Goal: Information Seeking & Learning: Learn about a topic

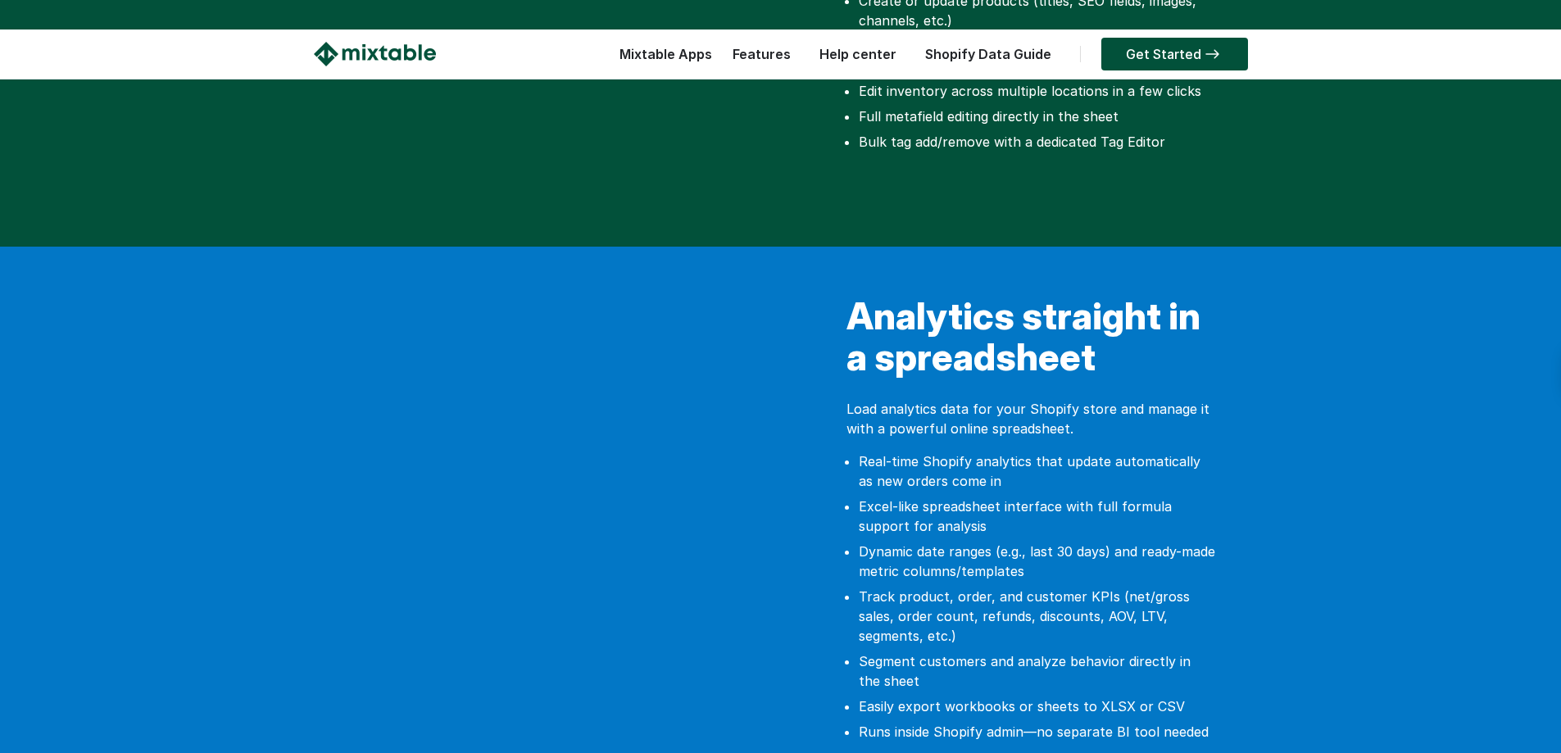
scroll to position [4960, 0]
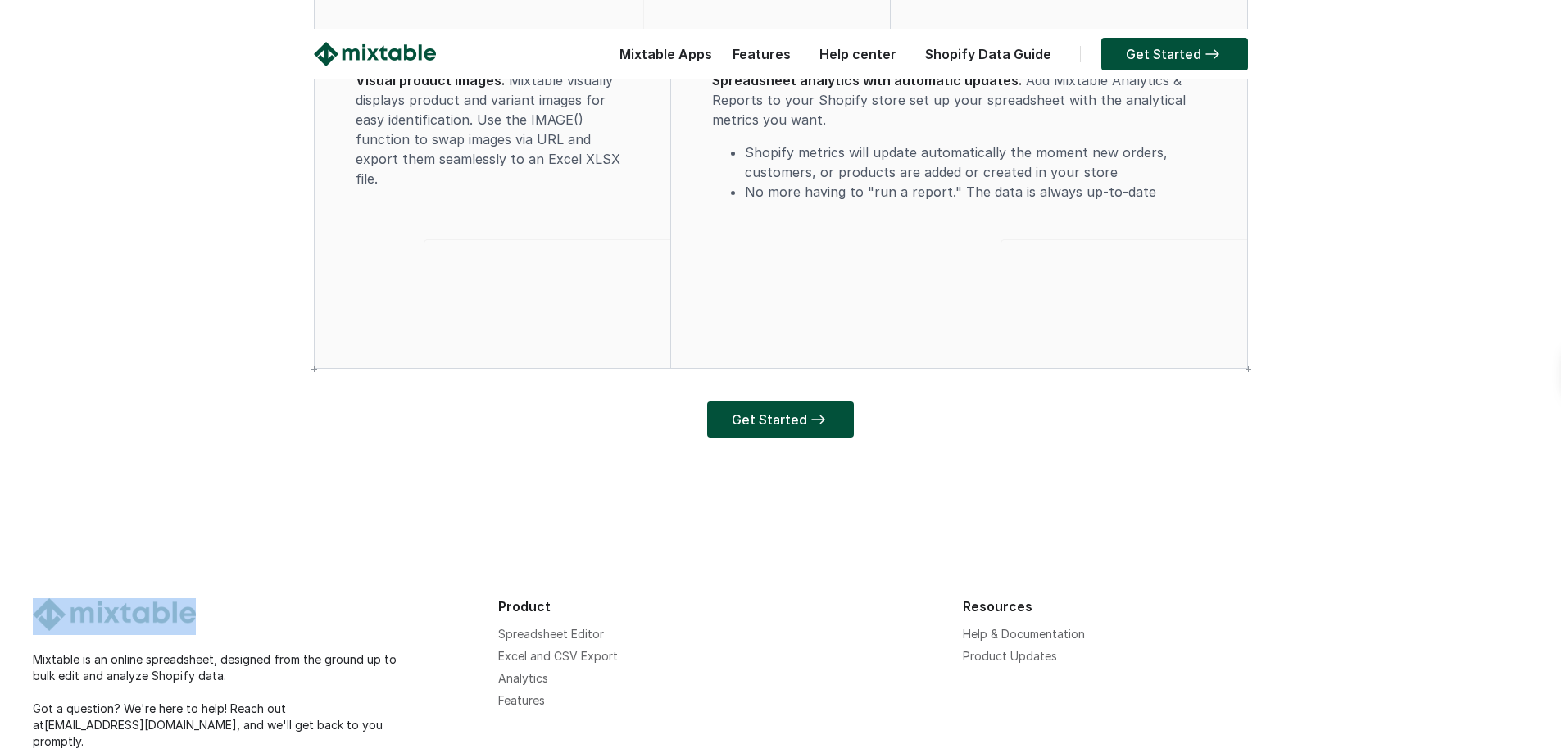
drag, startPoint x: 211, startPoint y: 546, endPoint x: 231, endPoint y: 545, distance: 19.7
click at [128, 598] on div at bounding box center [257, 616] width 449 height 37
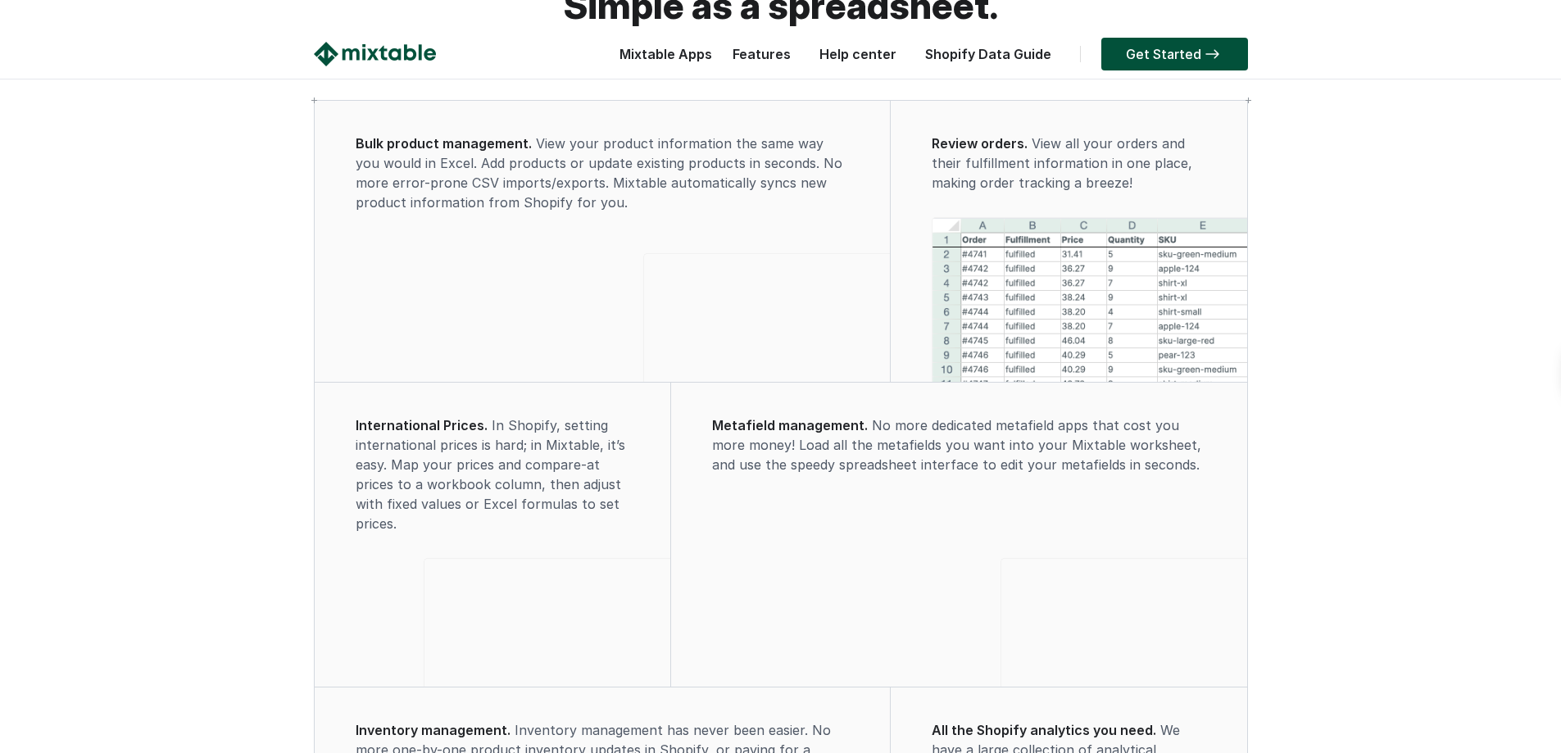
scroll to position [0, 0]
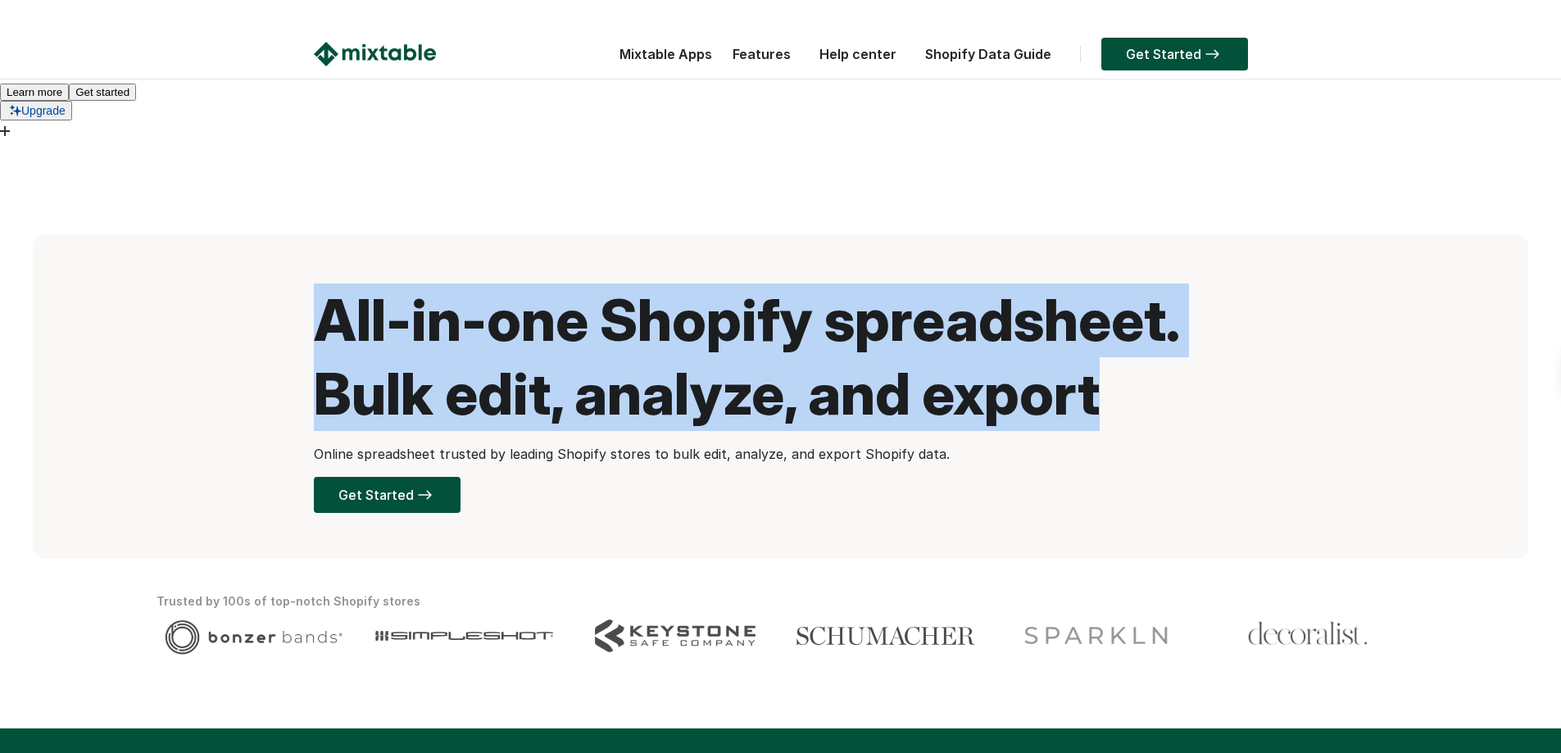
drag, startPoint x: 1111, startPoint y: 282, endPoint x: 280, endPoint y: 197, distance: 835.2
click at [280, 234] on div "All-in-one Shopify spreadsheet. Bulk edit, analyze, and export Online spreadshe…" at bounding box center [781, 396] width 1496 height 325
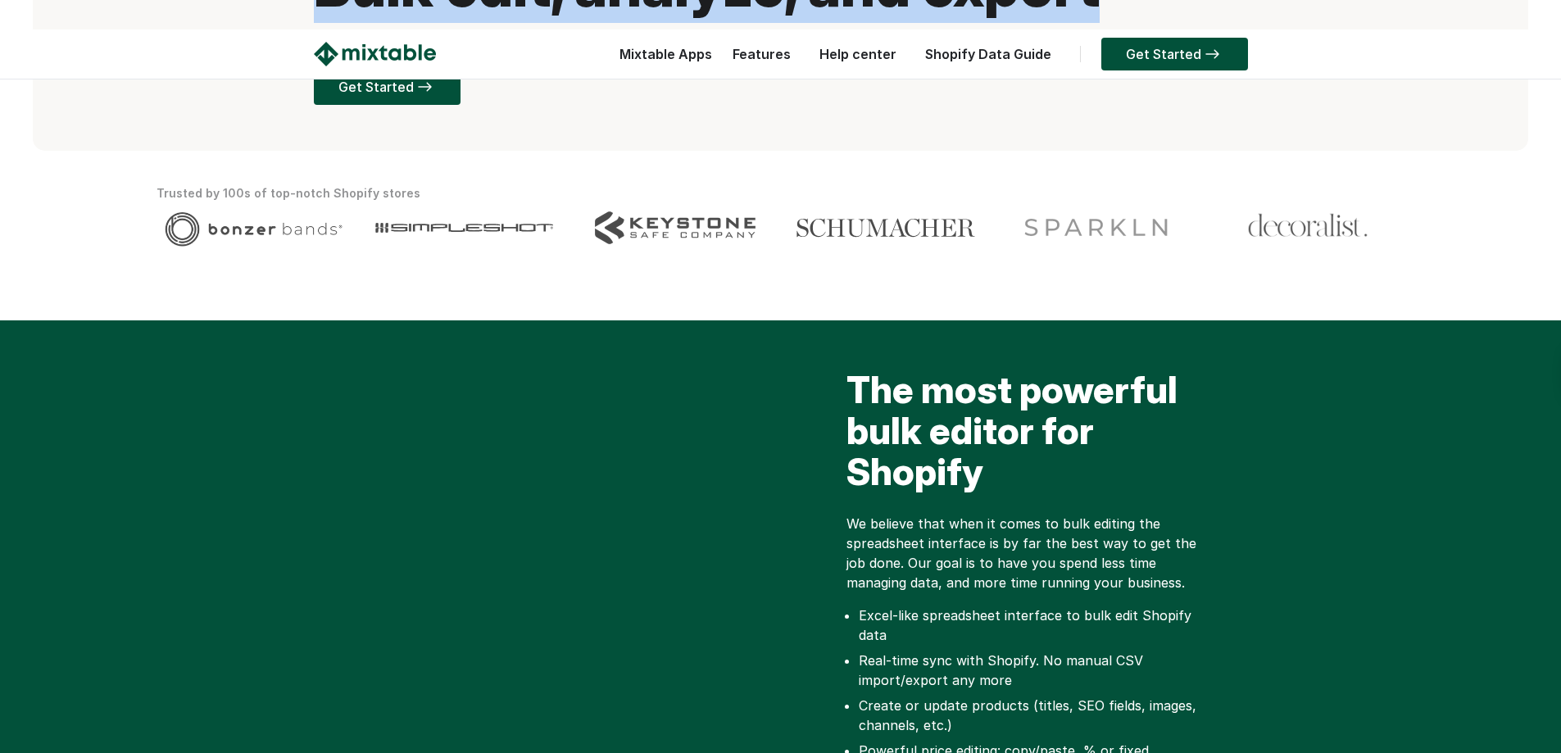
scroll to position [410, 0]
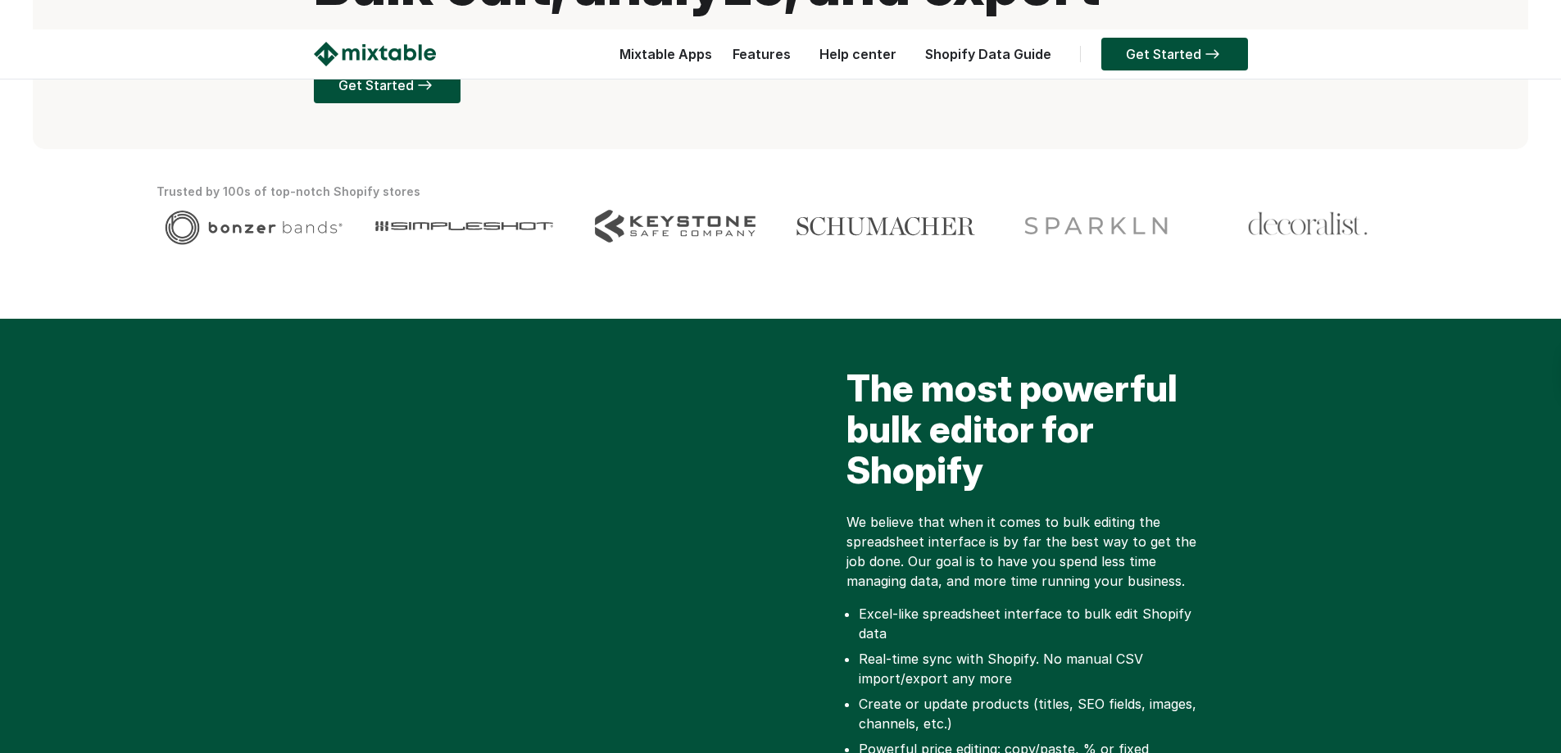
click at [942, 368] on h2 "The most powerful bulk editor for Shopify" at bounding box center [1031, 433] width 369 height 131
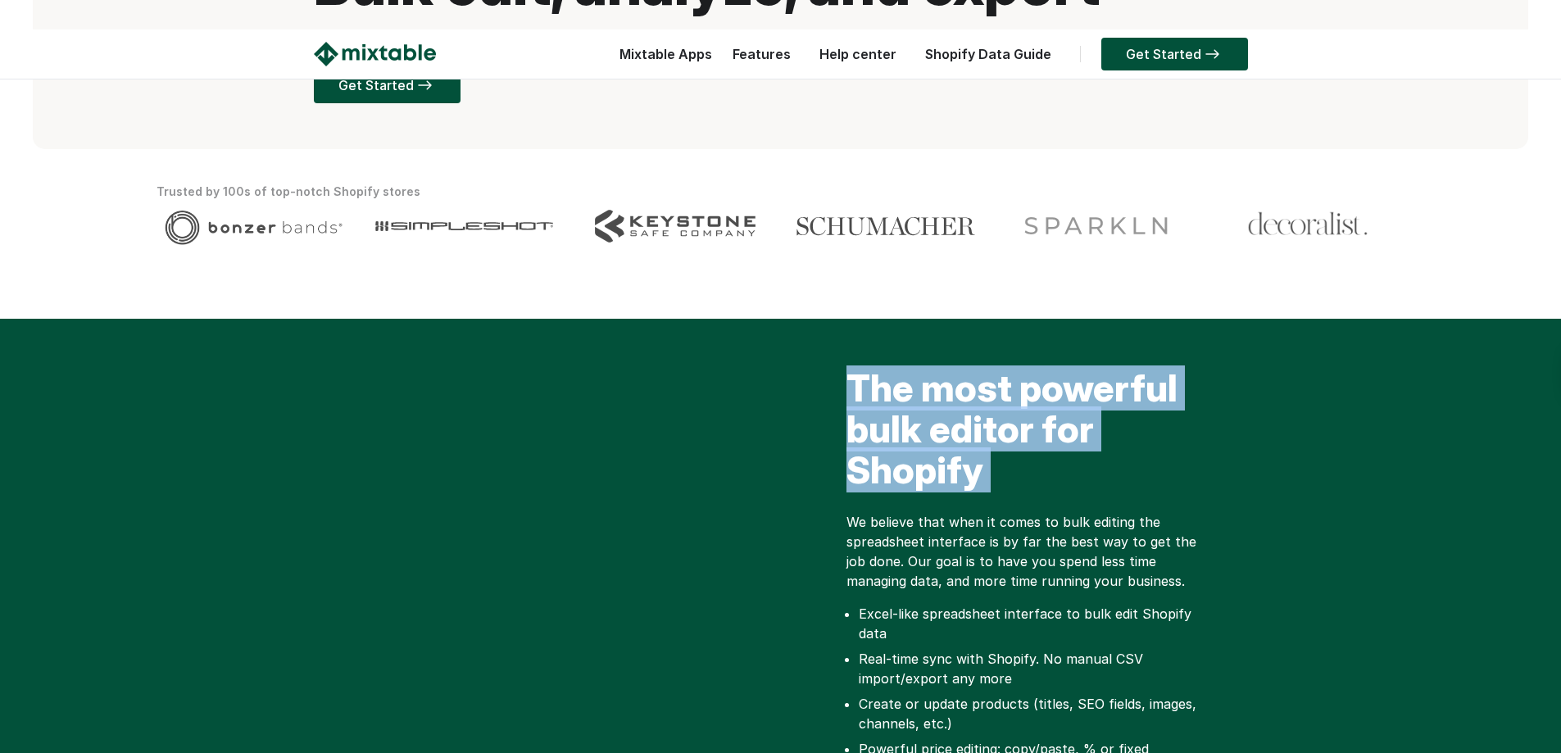
click at [942, 368] on h2 "The most powerful bulk editor for Shopify" at bounding box center [1031, 433] width 369 height 131
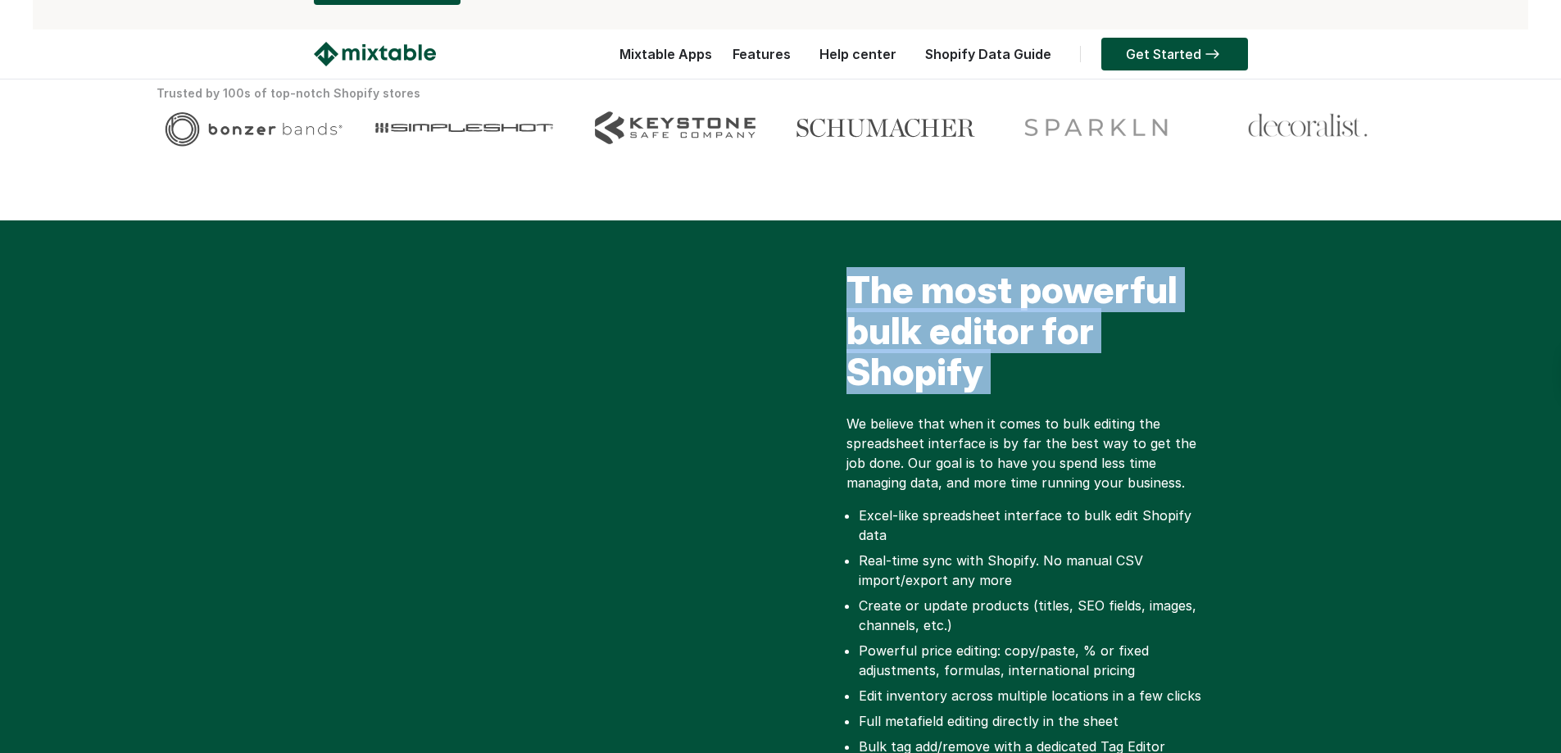
scroll to position [819, 0]
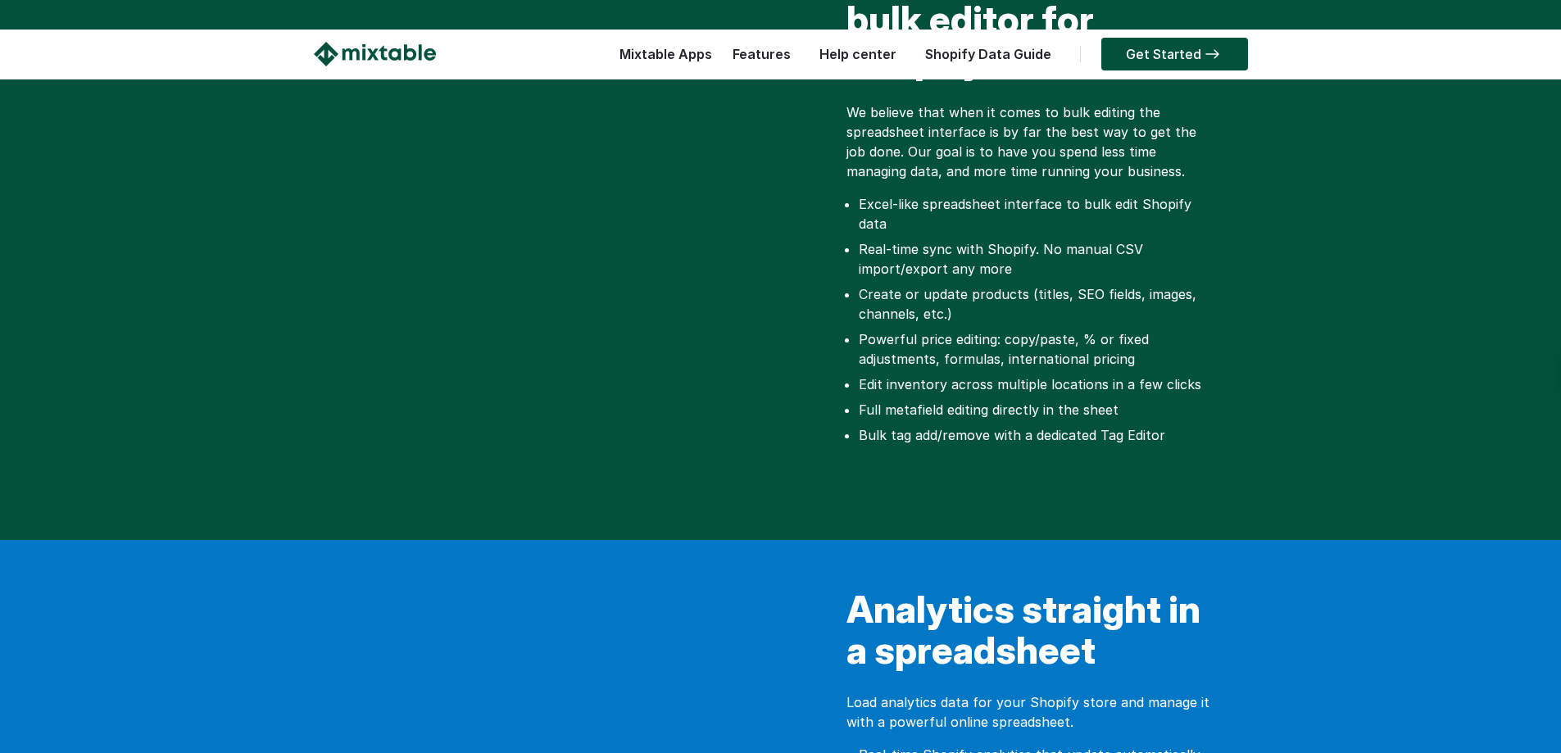
click at [1044, 589] on h2 "Analytics straight in a spreadsheet" at bounding box center [1031, 634] width 369 height 90
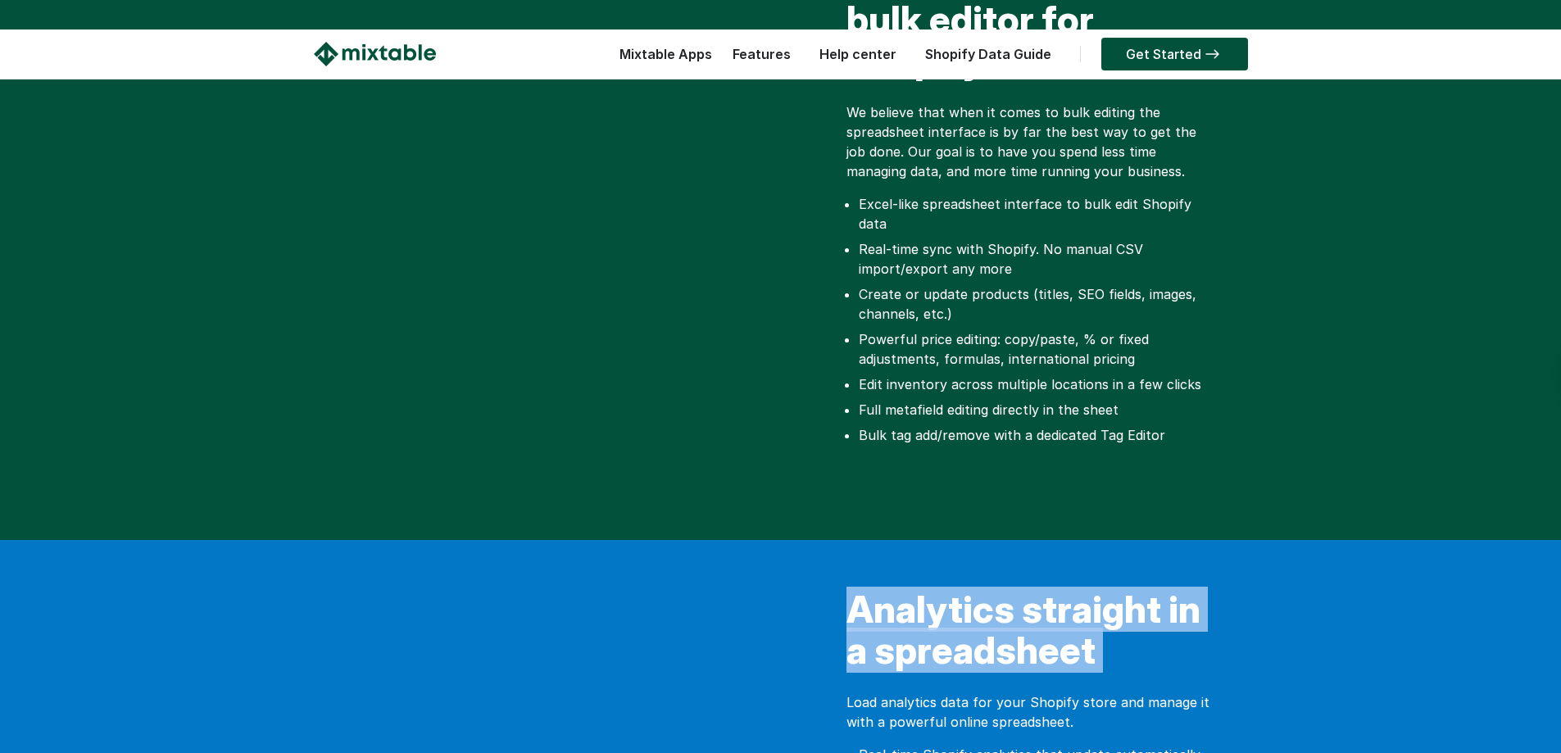
click at [1044, 589] on h2 "Analytics straight in a spreadsheet" at bounding box center [1031, 634] width 369 height 90
click at [1105, 589] on h2 "Analytics straight in a spreadsheet" at bounding box center [1031, 634] width 369 height 90
drag, startPoint x: 1105, startPoint y: 499, endPoint x: 856, endPoint y: 461, distance: 251.2
click at [856, 589] on h2 "Analytics straight in a spreadsheet" at bounding box center [1031, 634] width 369 height 90
click at [964, 589] on h2 "Analytics straight in a spreadsheet" at bounding box center [1031, 634] width 369 height 90
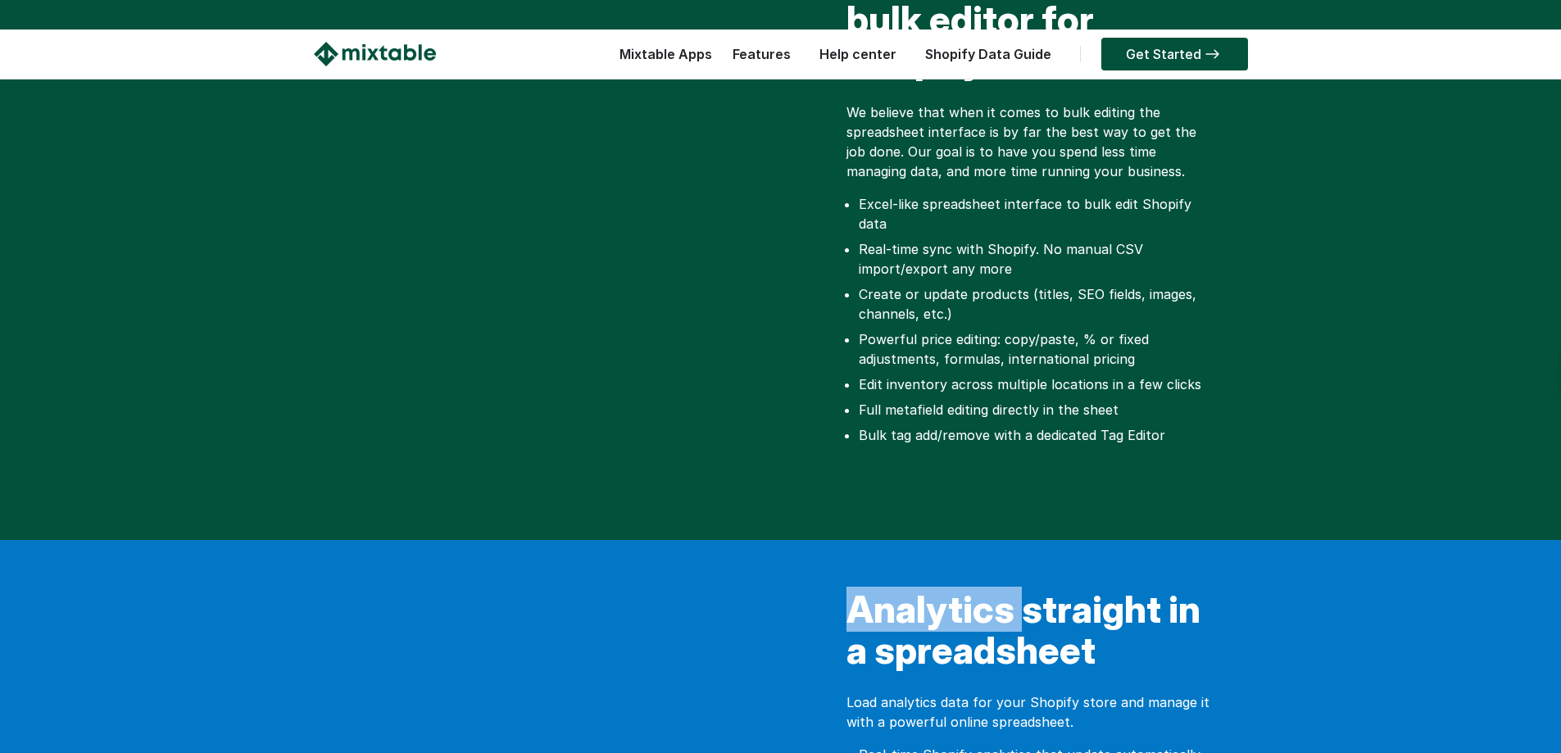
click at [964, 589] on h2 "Analytics straight in a spreadsheet" at bounding box center [1031, 634] width 369 height 90
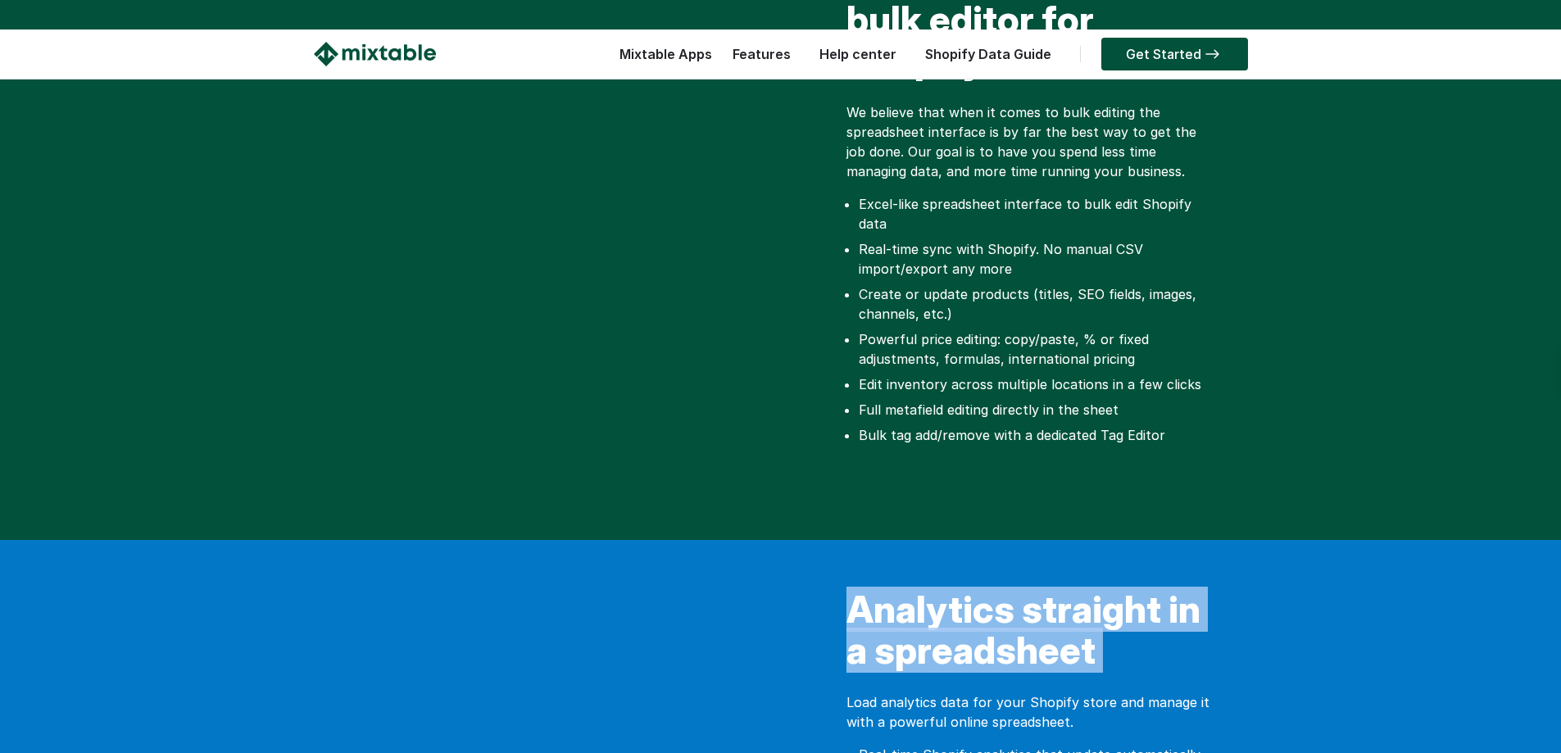
click at [964, 589] on h2 "Analytics straight in a spreadsheet" at bounding box center [1031, 634] width 369 height 90
click at [1096, 589] on h2 "Analytics straight in a spreadsheet" at bounding box center [1031, 634] width 369 height 90
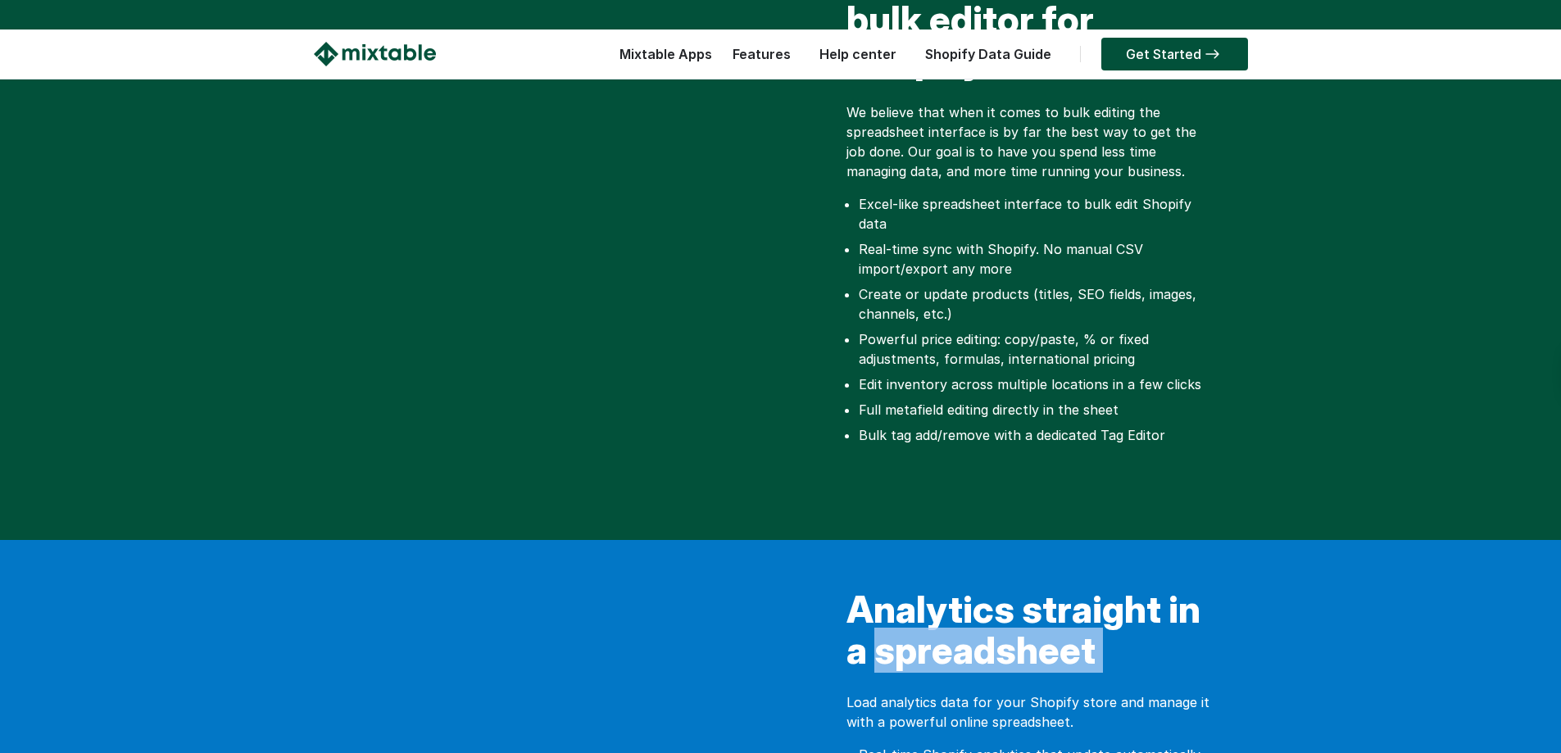
drag, startPoint x: 1096, startPoint y: 502, endPoint x: 908, endPoint y: 495, distance: 188.6
click at [908, 589] on h2 "Analytics straight in a spreadsheet" at bounding box center [1031, 634] width 369 height 90
click at [1100, 589] on h2 "Analytics straight in a spreadsheet" at bounding box center [1031, 634] width 369 height 90
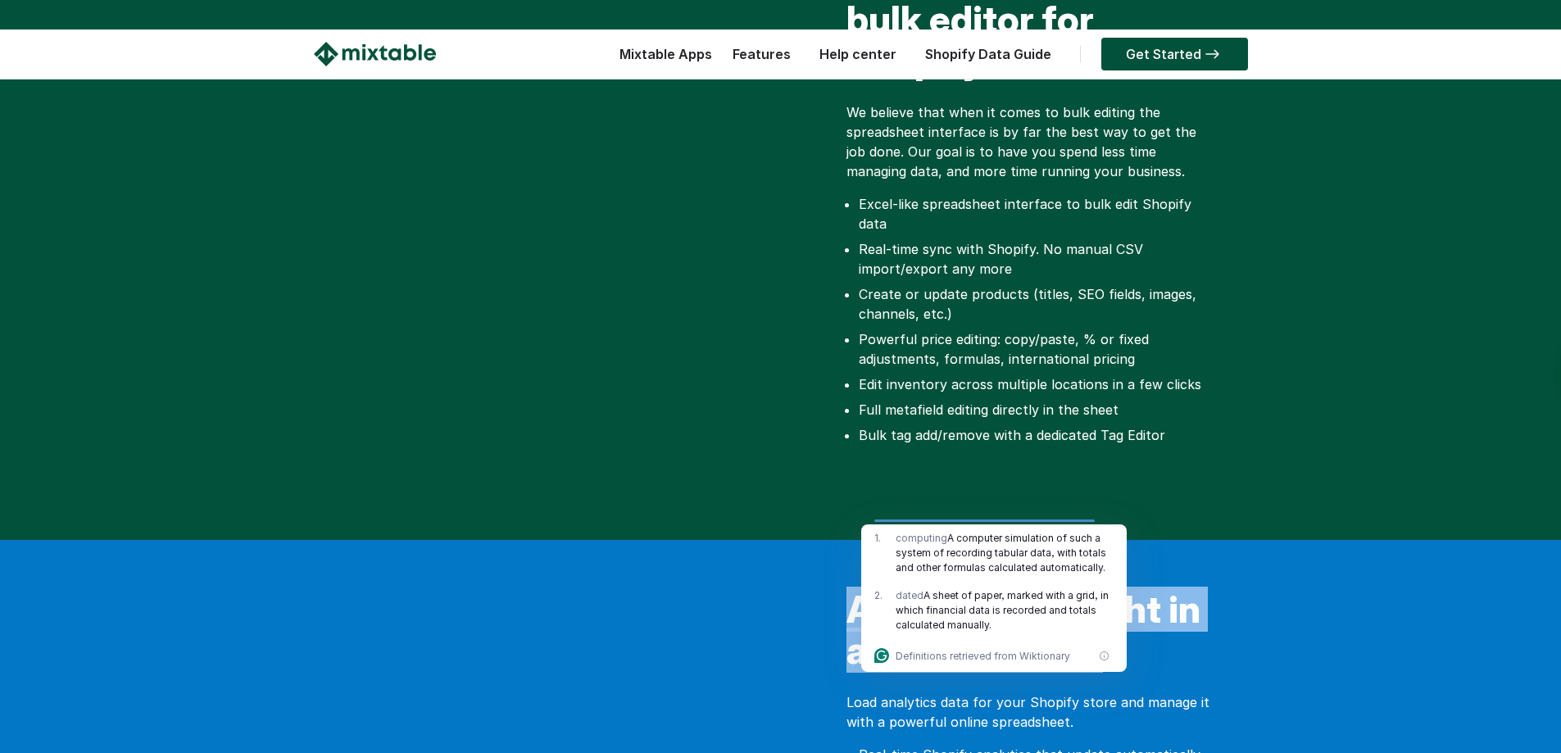
drag, startPoint x: 1100, startPoint y: 488, endPoint x: 870, endPoint y: 456, distance: 231.8
click at [870, 589] on h2 "Analytics straight in a spreadsheet" at bounding box center [1031, 634] width 369 height 90
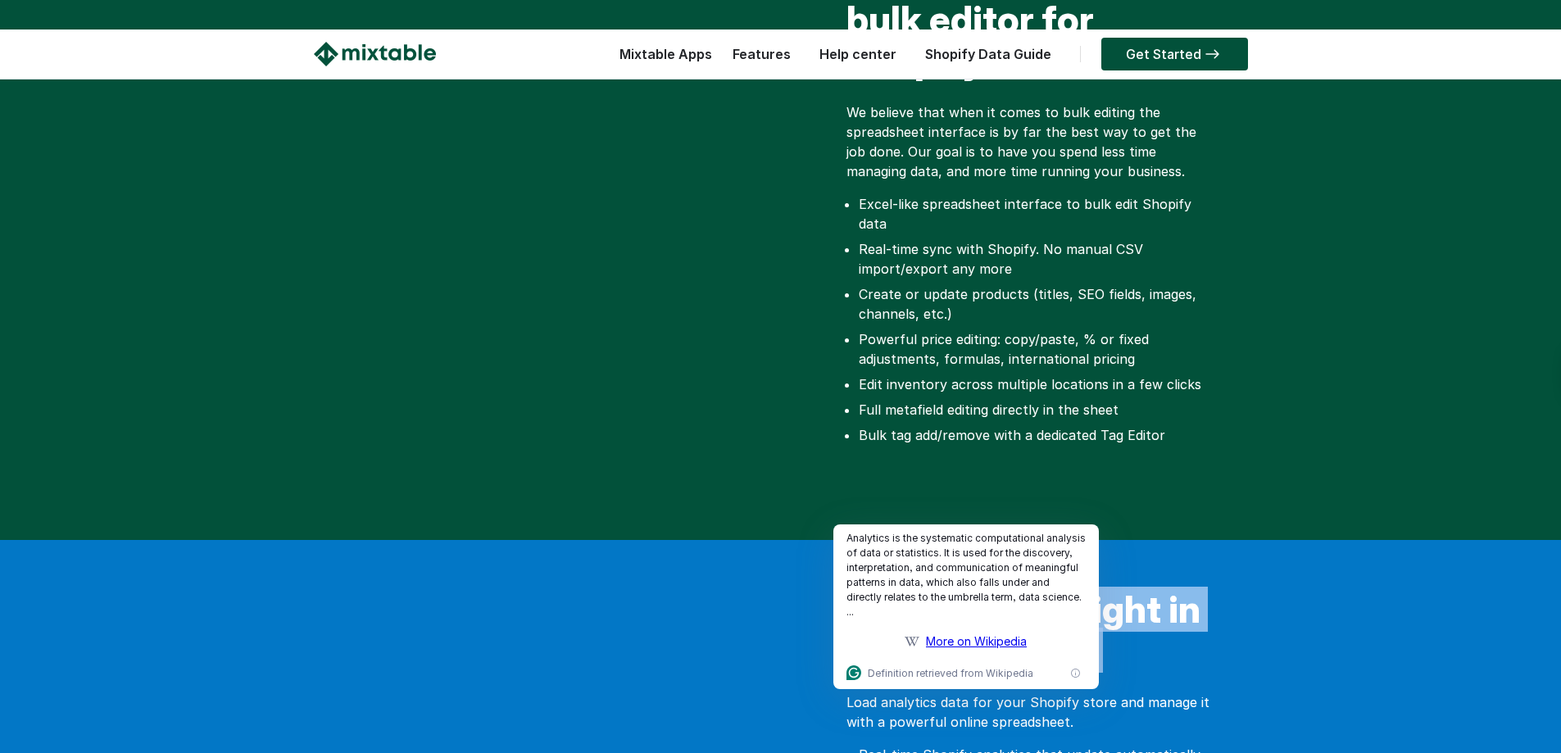
click at [936, 589] on h2 "Analytics straight in a spreadsheet" at bounding box center [1031, 634] width 369 height 90
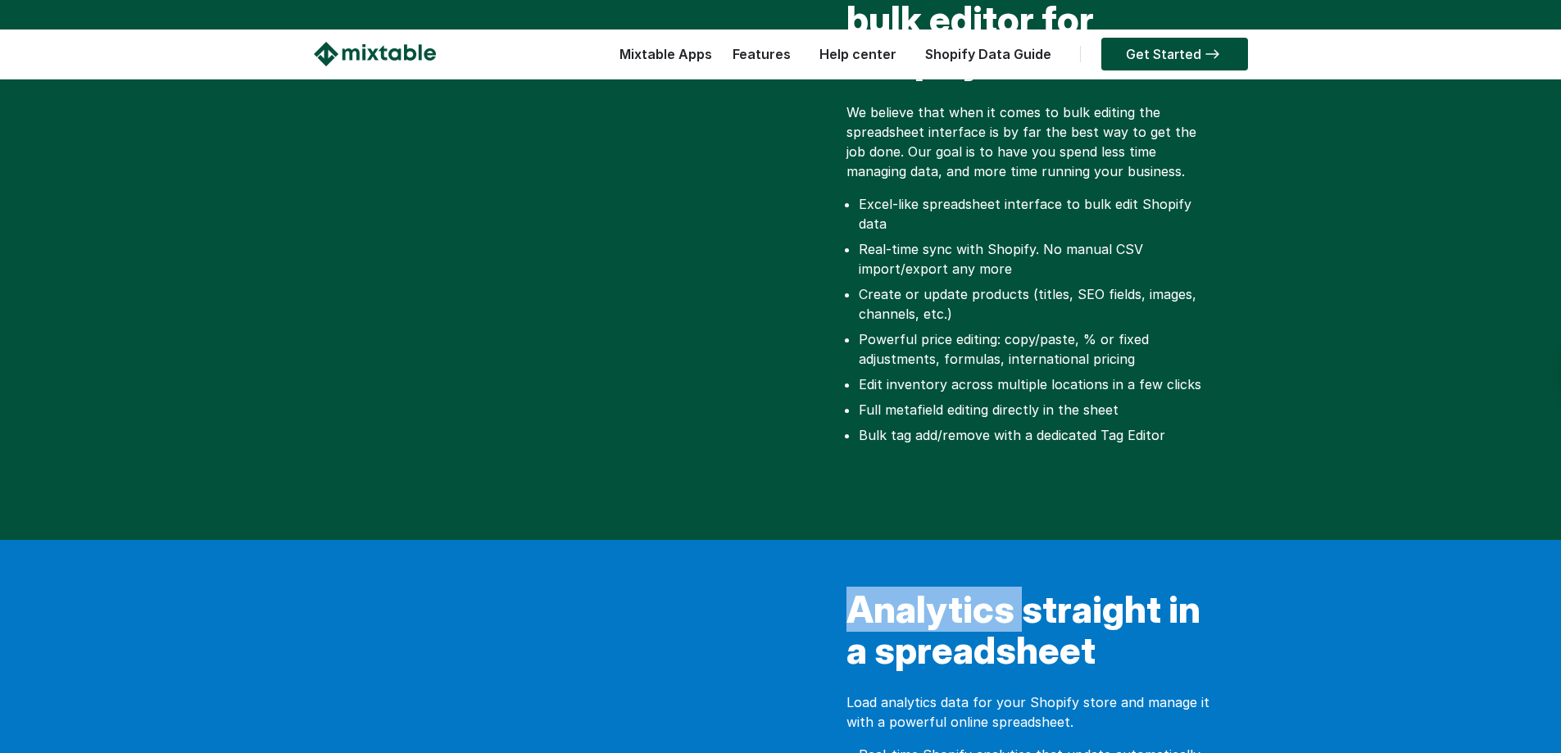
click at [936, 589] on h2 "Analytics straight in a spreadsheet" at bounding box center [1031, 634] width 369 height 90
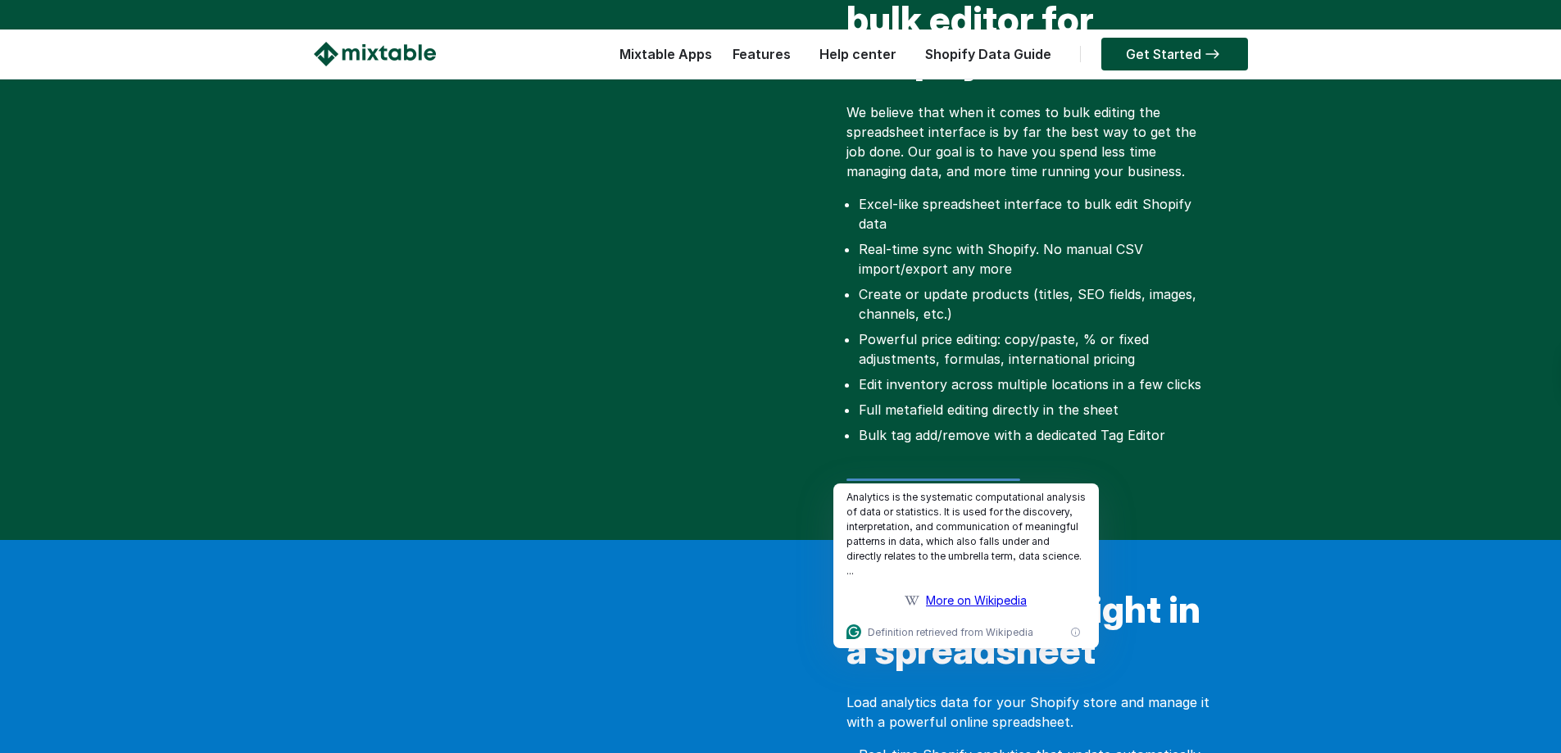
click at [1098, 589] on h2 "Analytics straight in a spreadsheet" at bounding box center [1031, 634] width 369 height 90
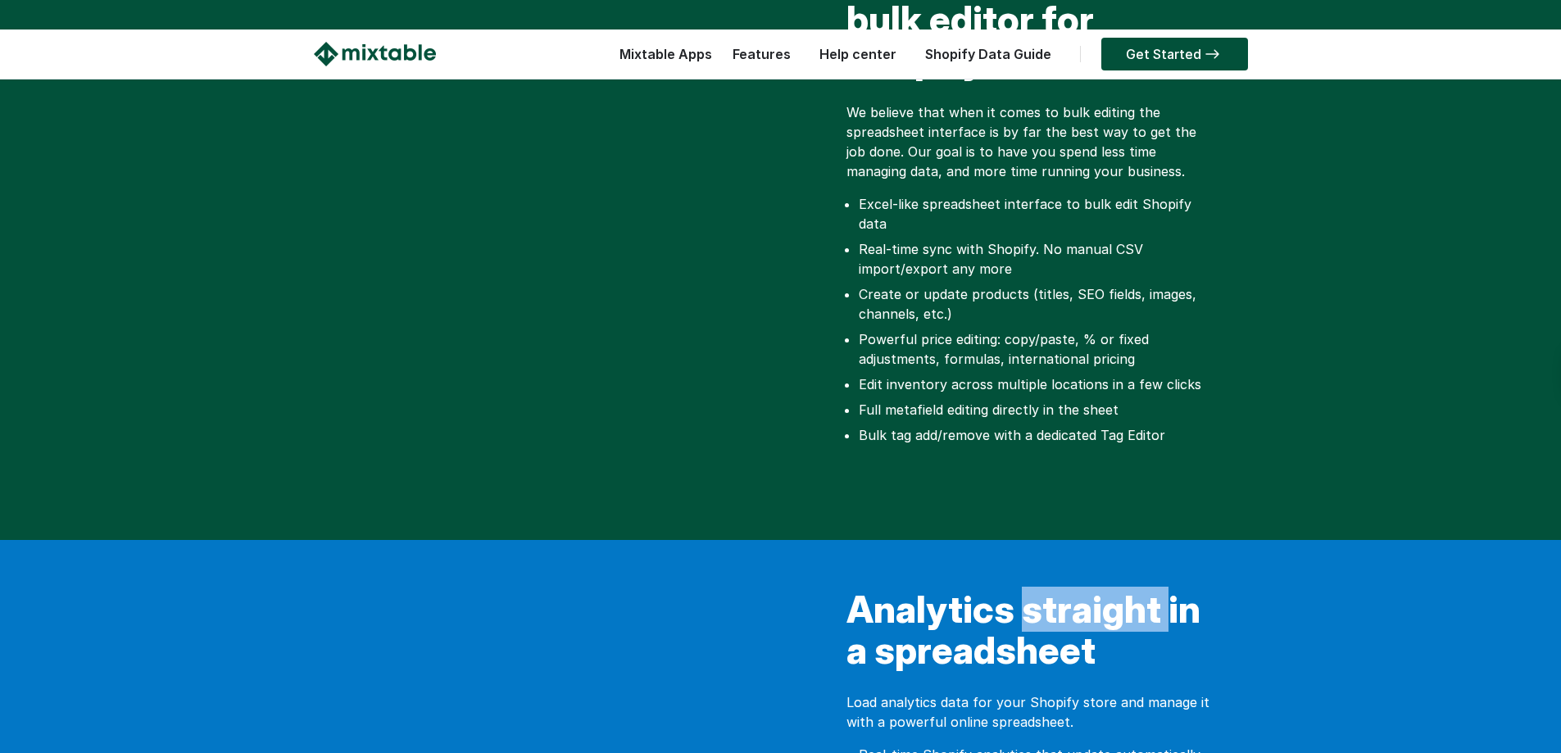
click at [1098, 589] on h2 "Analytics straight in a spreadsheet" at bounding box center [1031, 634] width 369 height 90
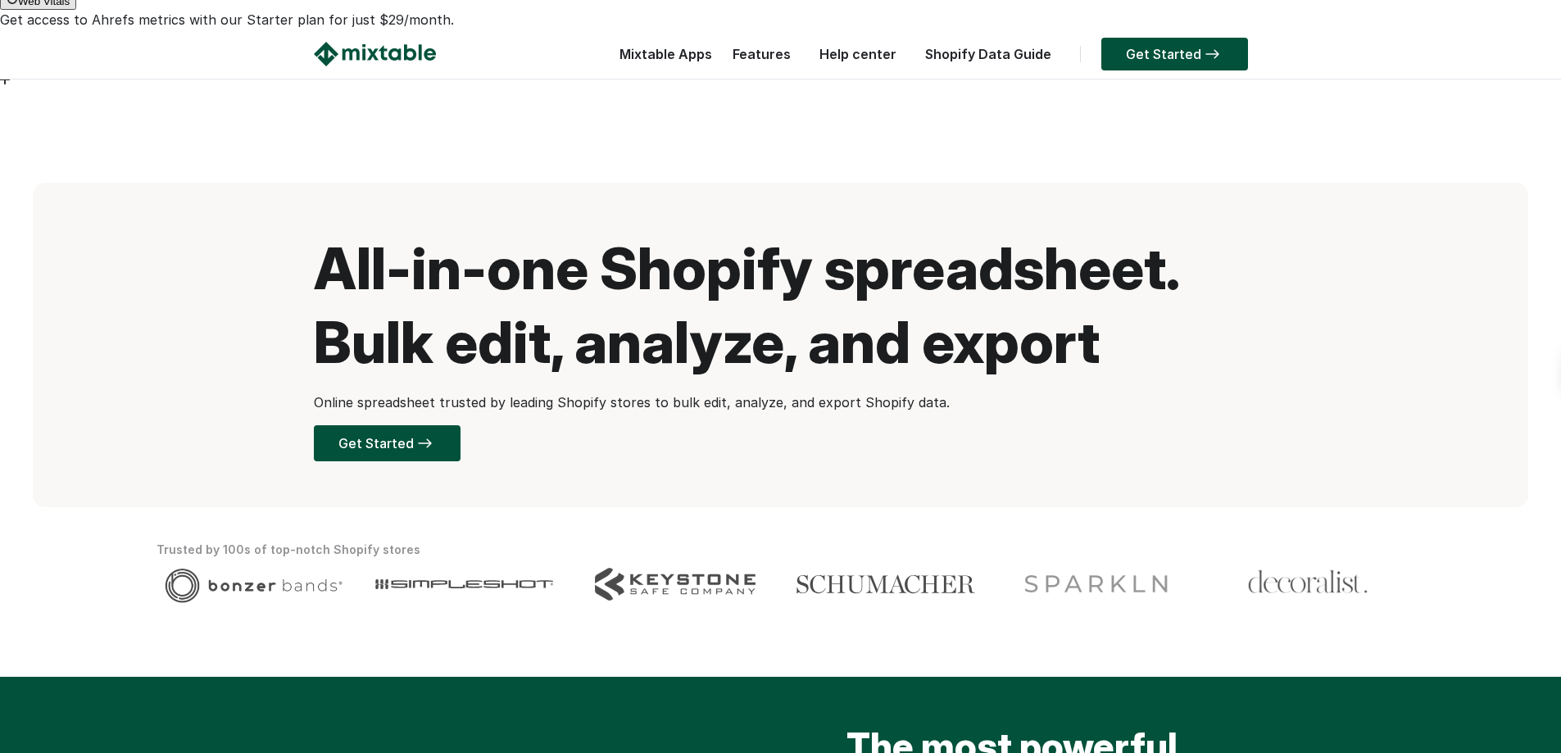
scroll to position [0, 0]
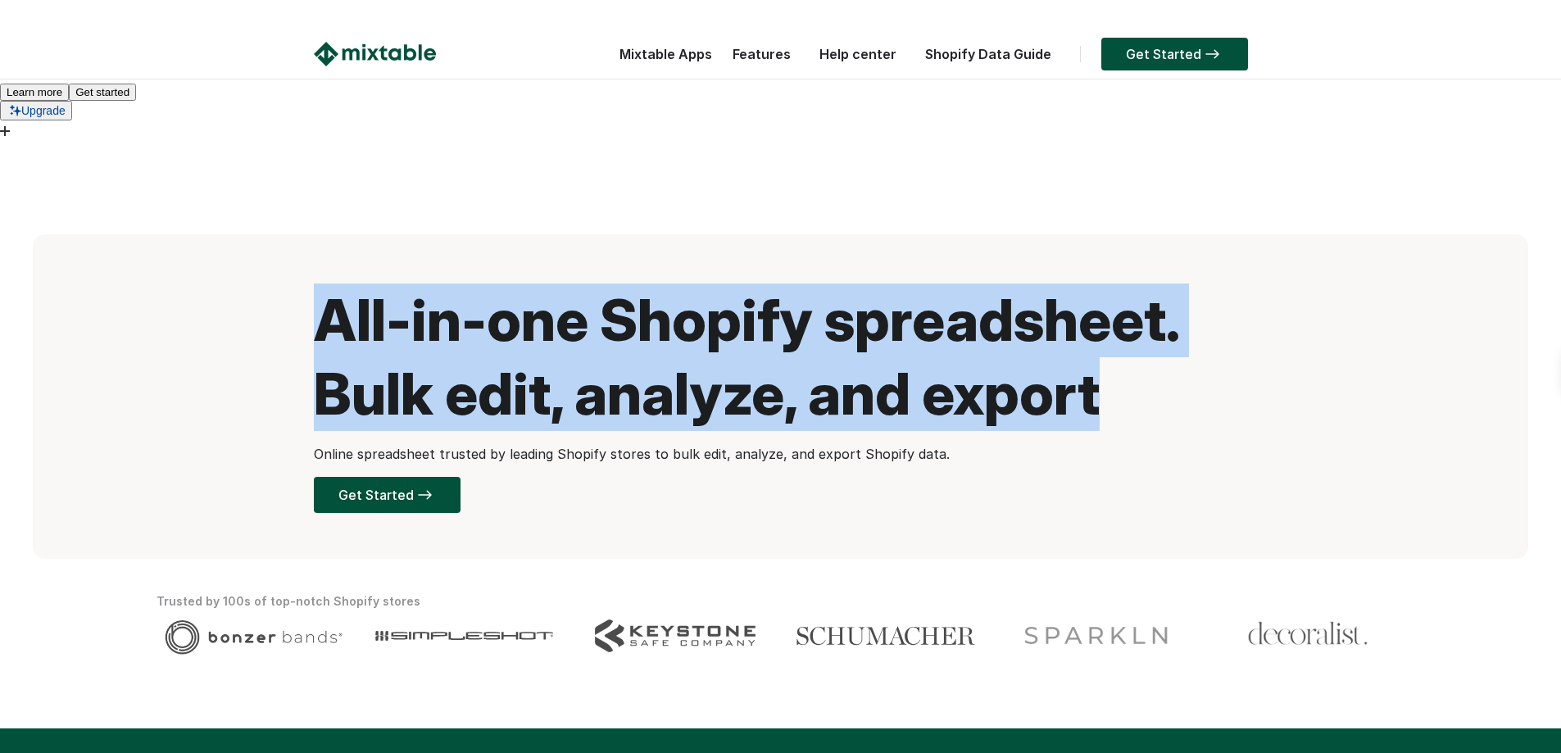
drag, startPoint x: 1119, startPoint y: 263, endPoint x: 268, endPoint y: 171, distance: 856.4
click at [268, 234] on div "All-in-one Shopify spreadsheet. Bulk edit, analyze, and export Online spreadshe…" at bounding box center [781, 396] width 1496 height 325
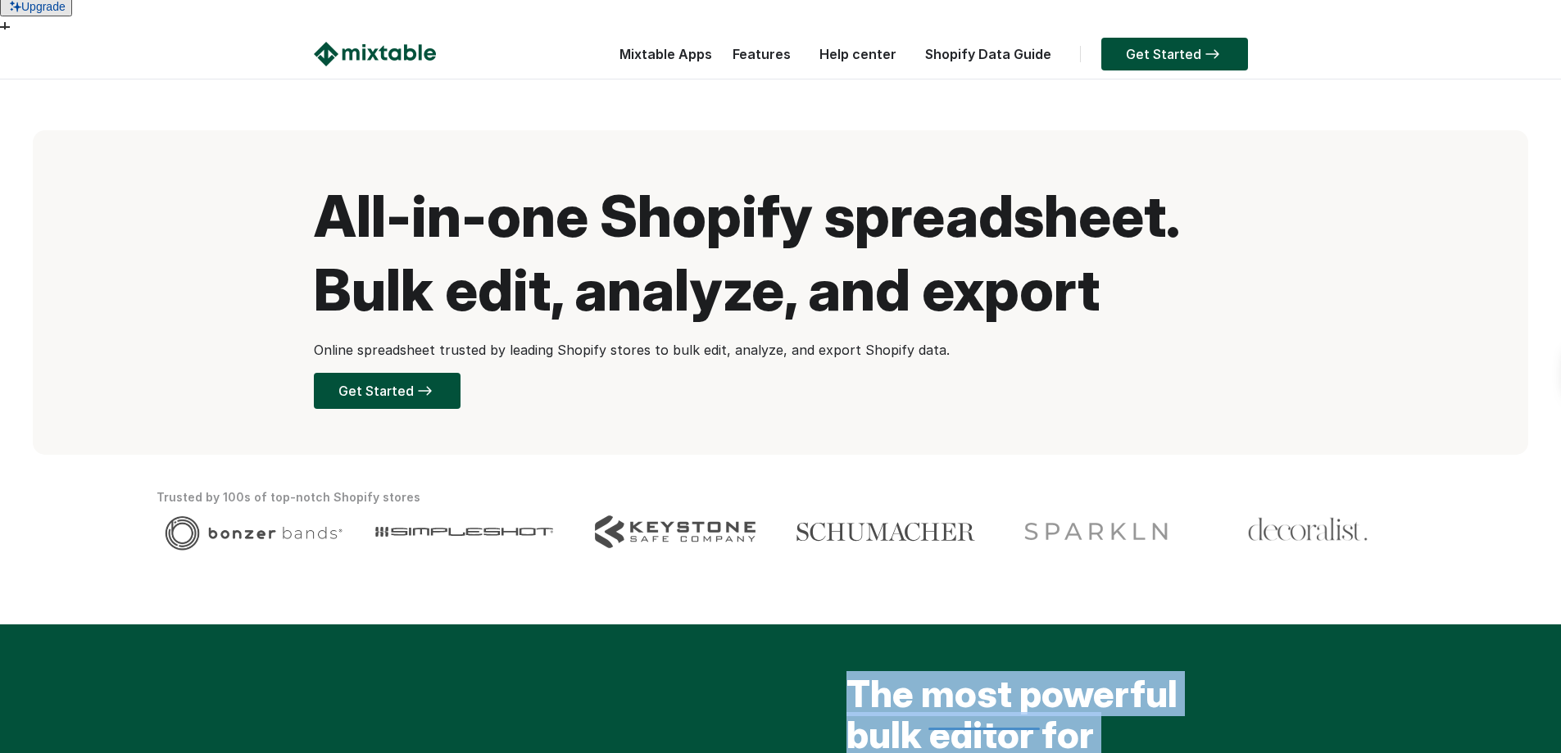
scroll to position [328, 0]
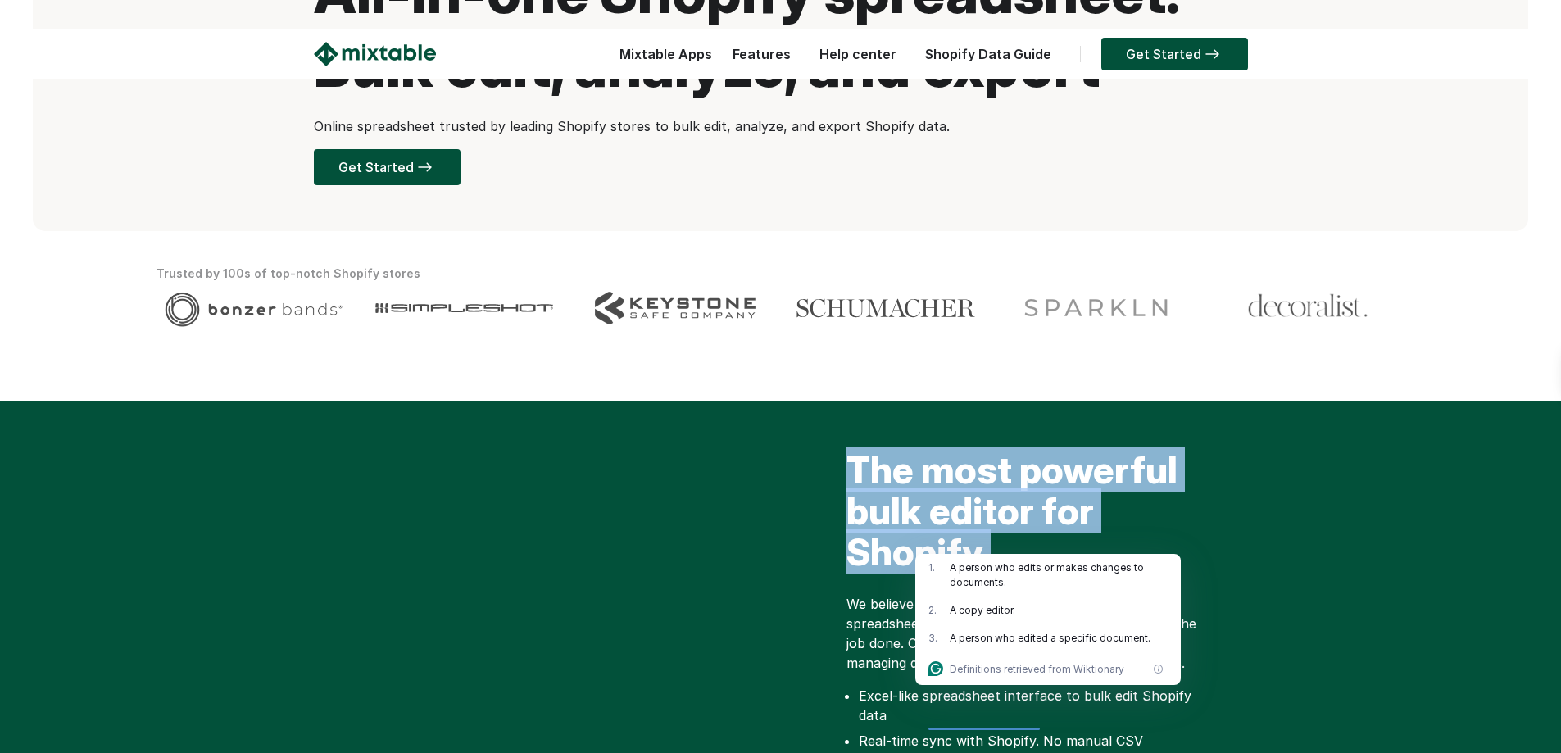
click at [1069, 450] on h2 "The most powerful bulk editor for Shopify" at bounding box center [1031, 515] width 369 height 131
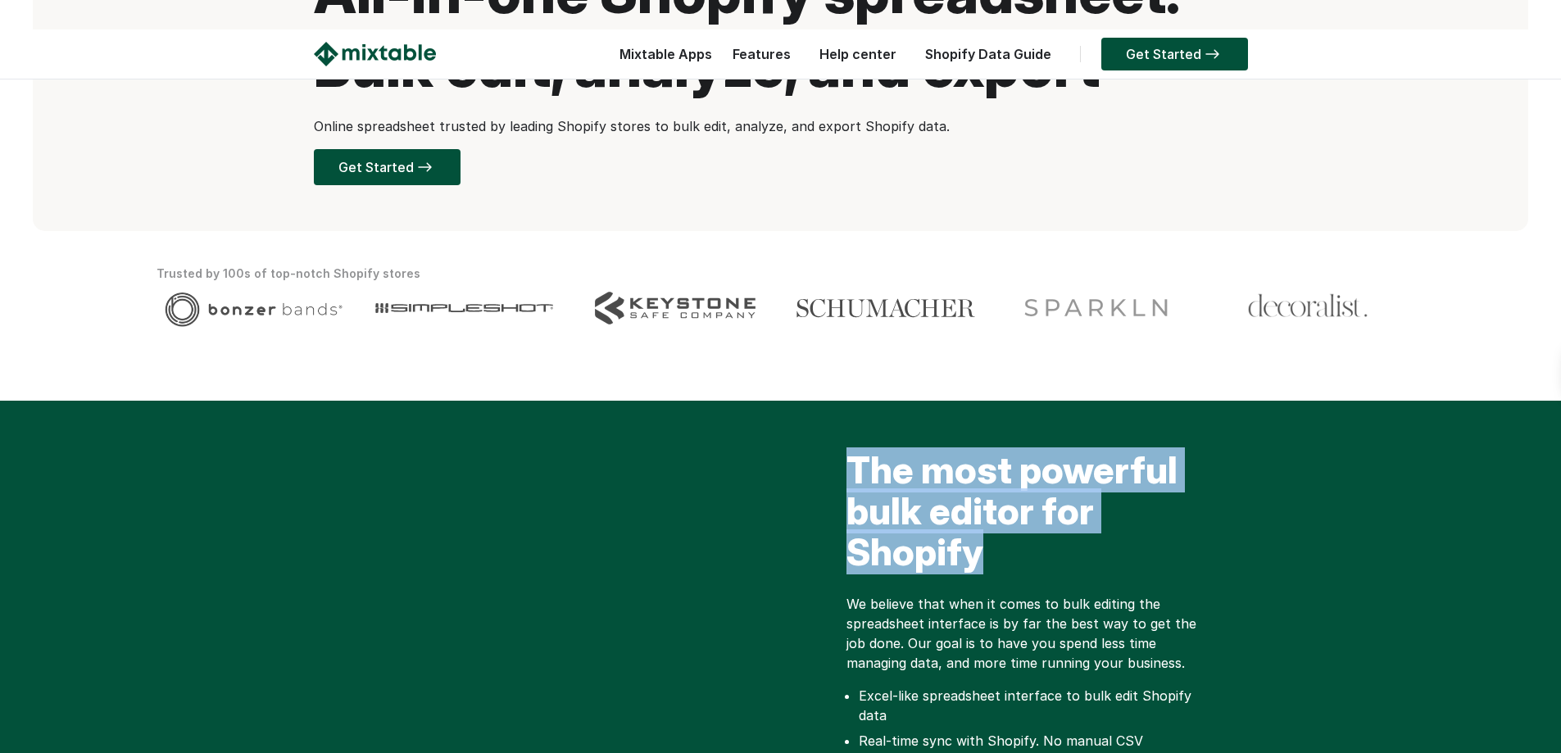
drag, startPoint x: 1063, startPoint y: 445, endPoint x: 842, endPoint y: 325, distance: 251.2
click at [842, 450] on div "The most powerful bulk editor for Shopify We believe that when it comes to bulk…" at bounding box center [1014, 716] width 467 height 533
click at [967, 450] on h2 "The most powerful bulk editor for Shopify" at bounding box center [1031, 515] width 369 height 131
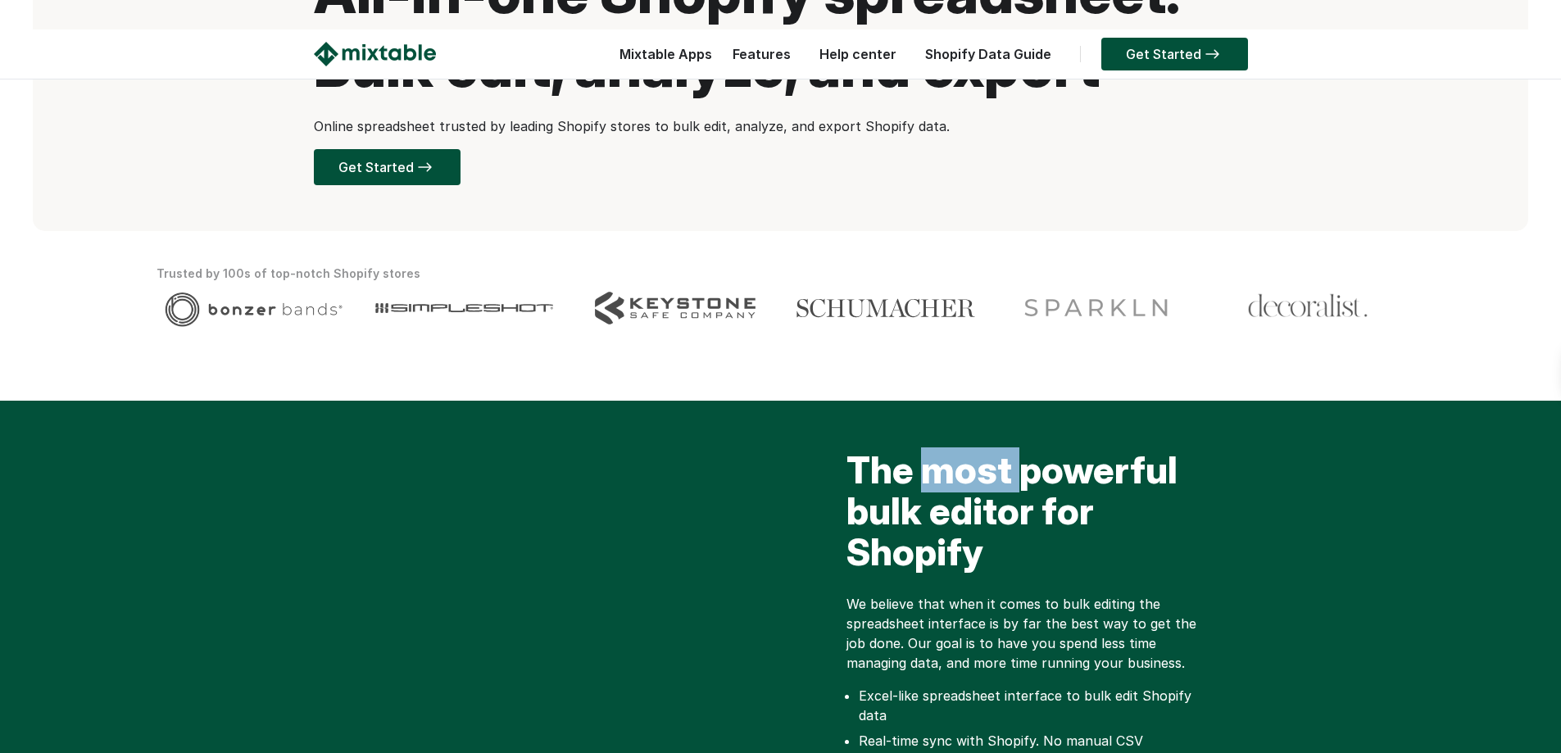
click at [967, 450] on h2 "The most powerful bulk editor for Shopify" at bounding box center [1031, 515] width 369 height 131
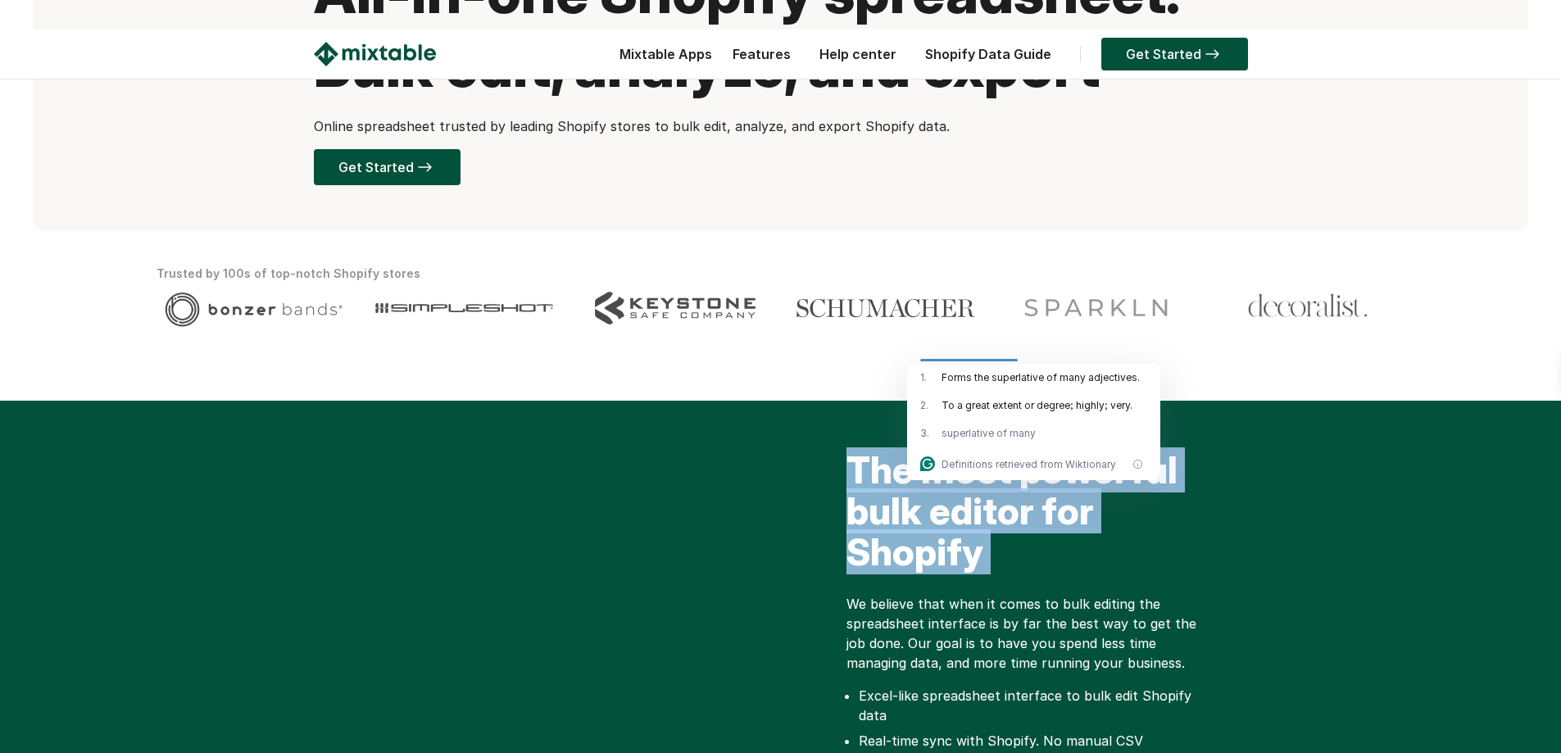
click at [967, 450] on h2 "The most powerful bulk editor for Shopify" at bounding box center [1031, 515] width 369 height 131
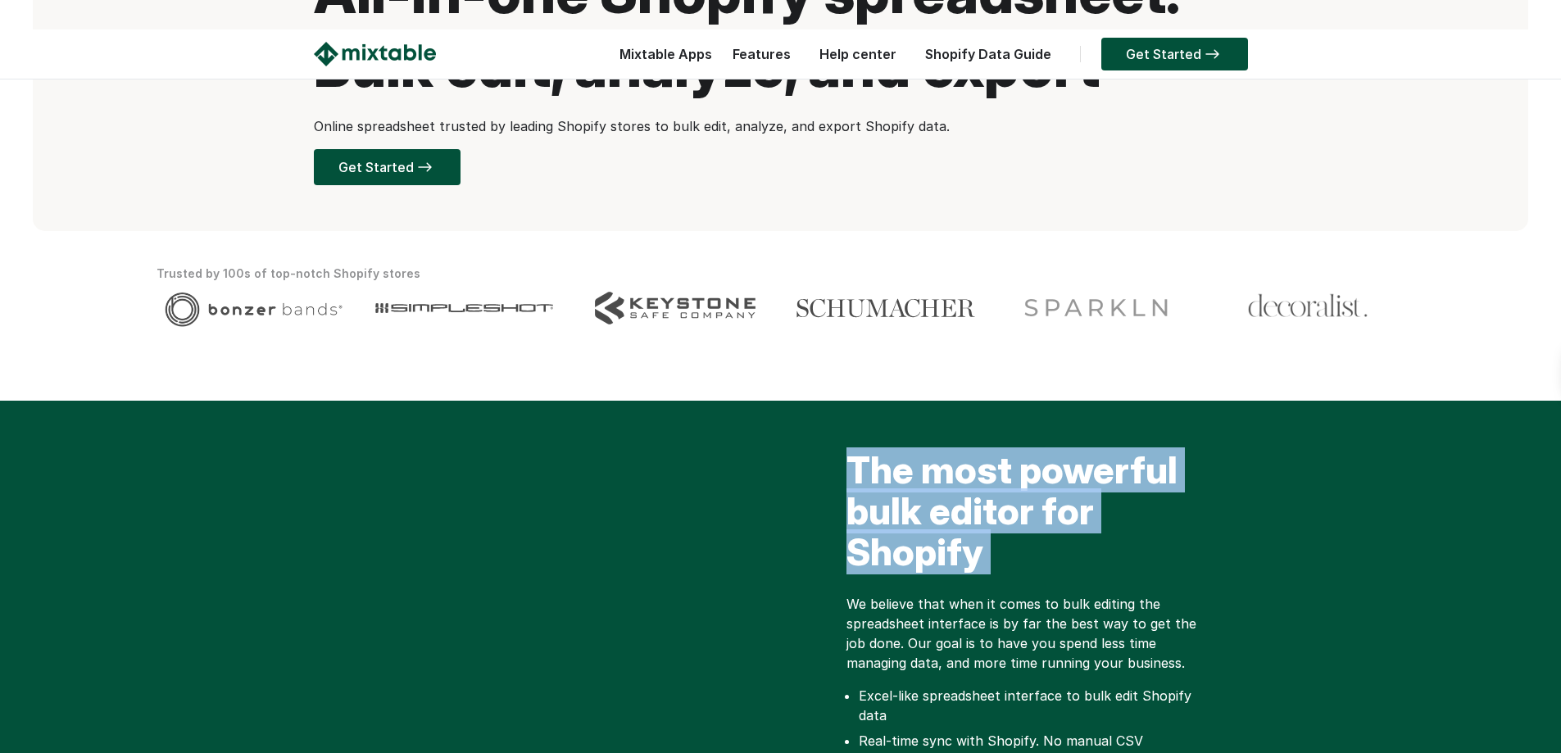
click at [967, 450] on h2 "The most powerful bulk editor for Shopify" at bounding box center [1031, 515] width 369 height 131
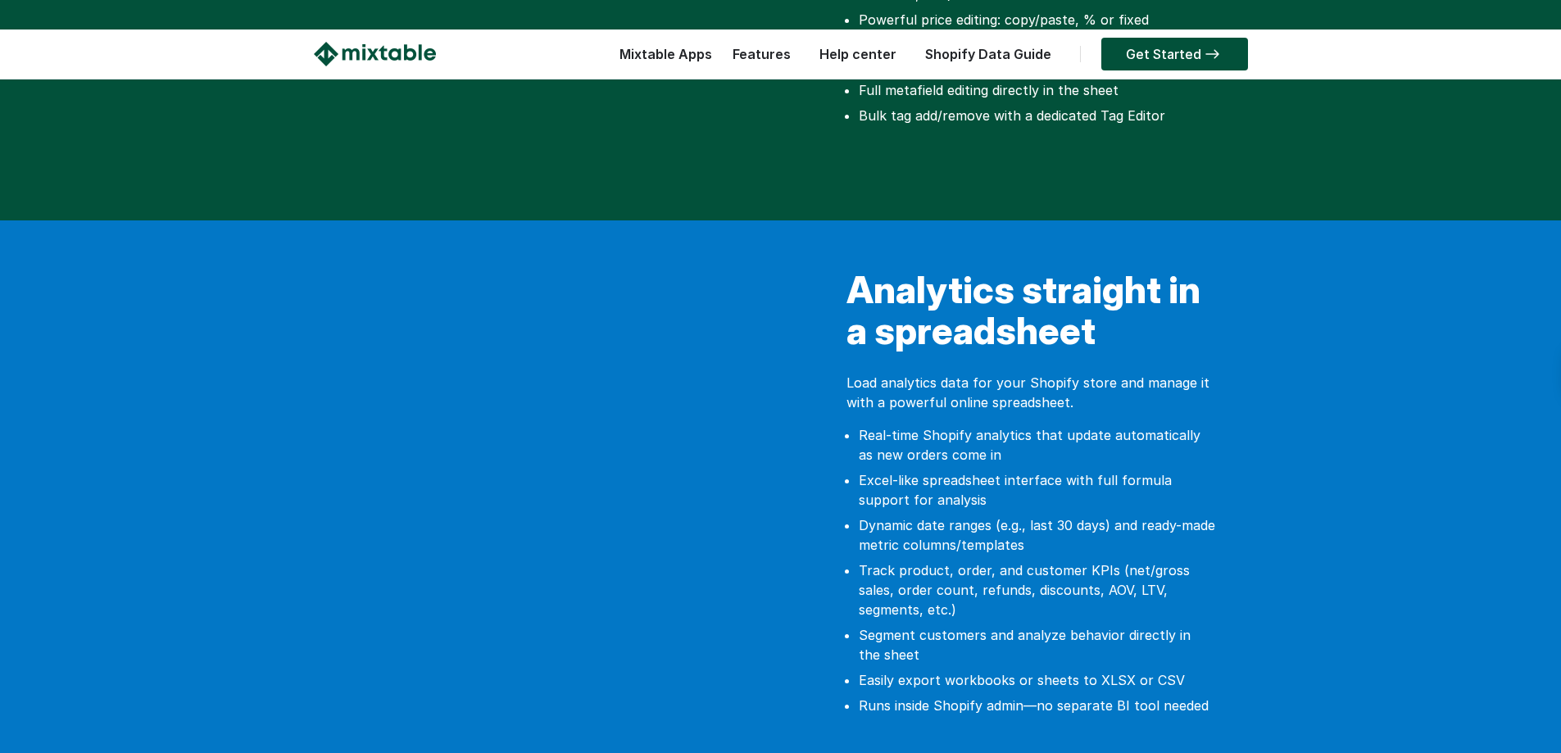
scroll to position [1229, 0]
